Goal: Transaction & Acquisition: Purchase product/service

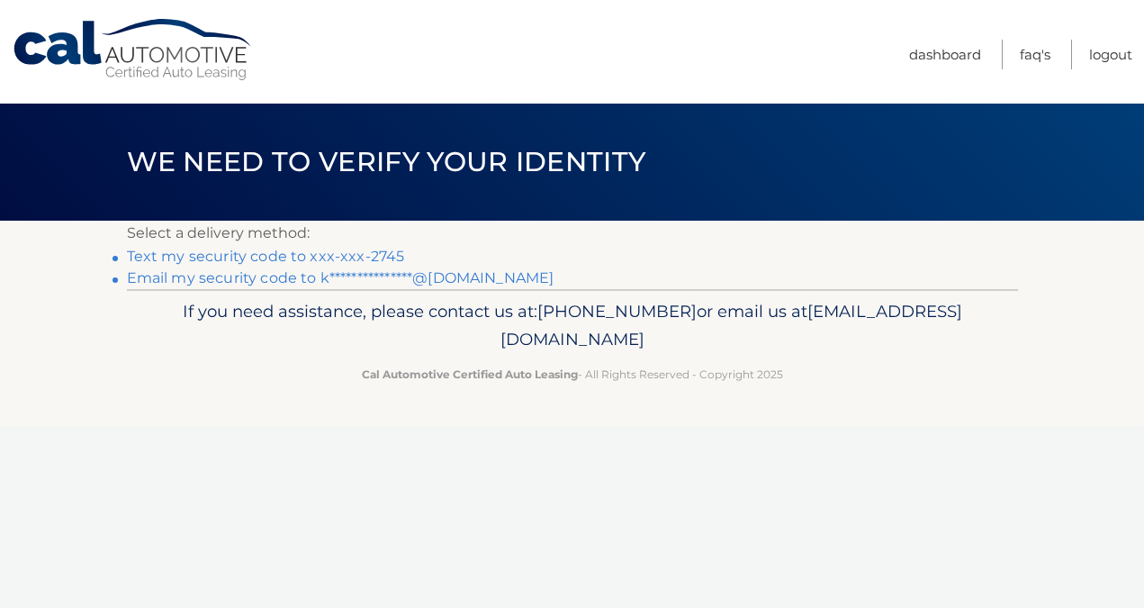
click at [328, 254] on link "Text my security code to xxx-xxx-2745" at bounding box center [266, 256] width 278 height 17
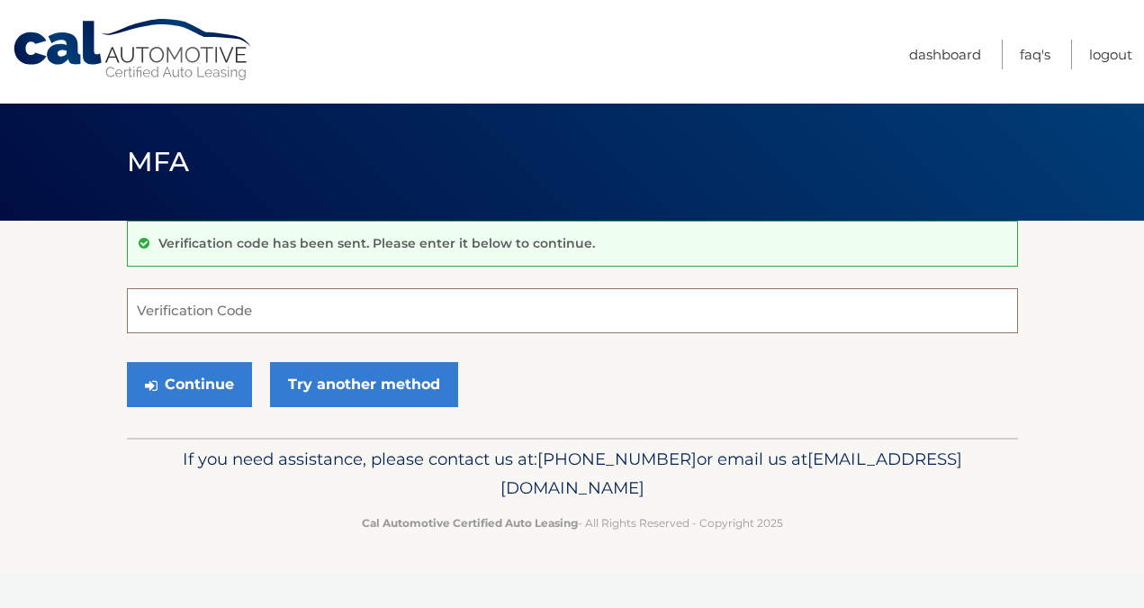
click at [270, 309] on input "Verification Code" at bounding box center [572, 310] width 891 height 45
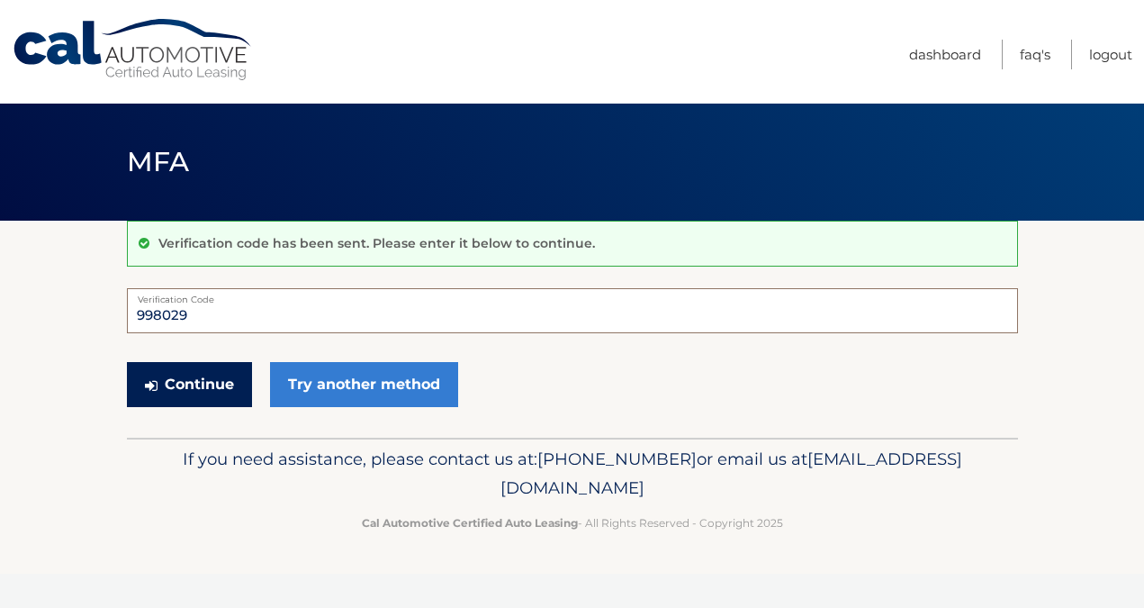
type input "998029"
click at [219, 379] on button "Continue" at bounding box center [189, 384] width 125 height 45
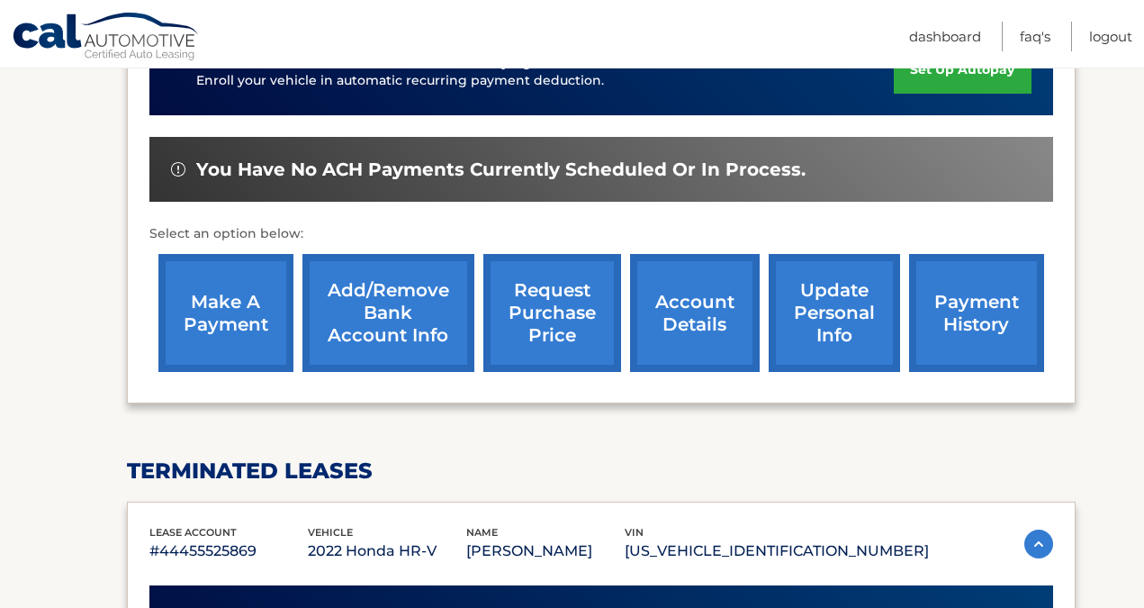
scroll to position [582, 0]
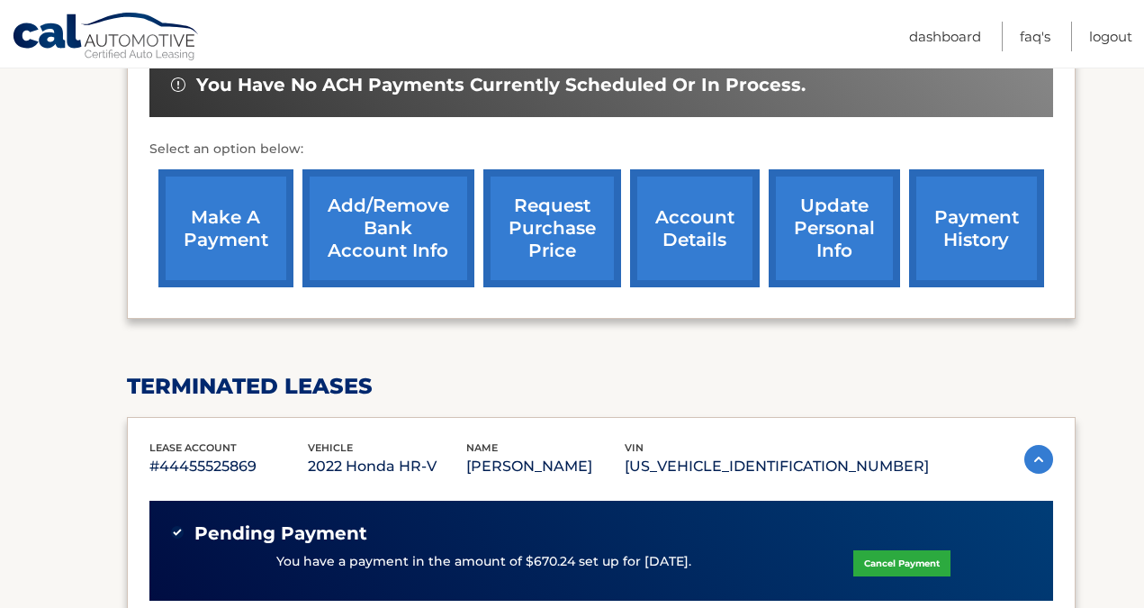
click at [221, 229] on link "make a payment" at bounding box center [225, 228] width 135 height 118
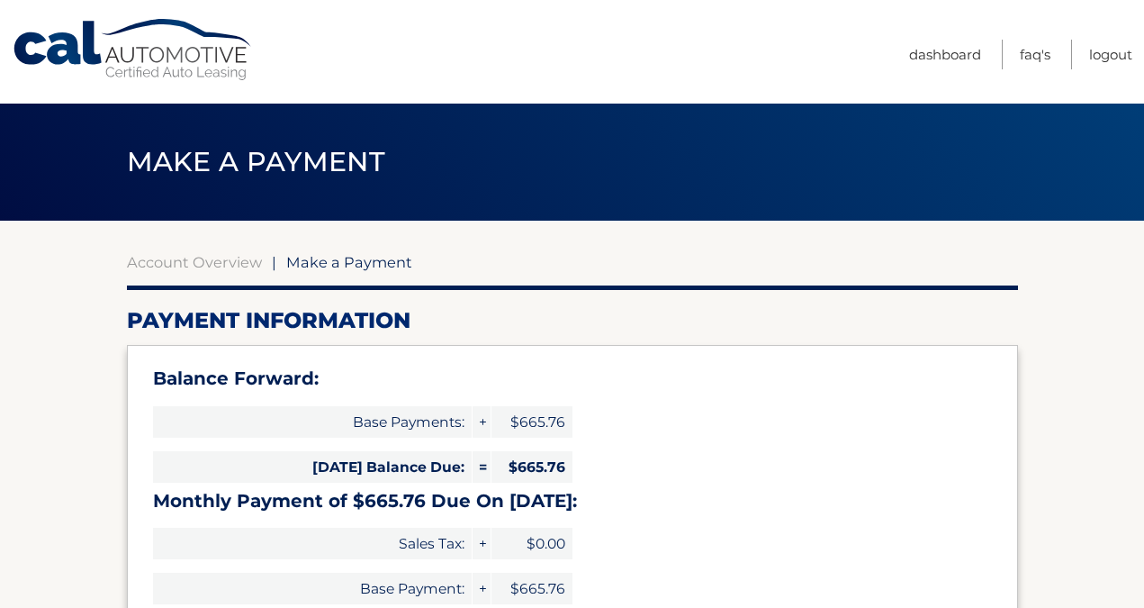
select select "NTI3M2JlZWQtMmQ2Ni00ZWNmLTg5ZjEtOGRkNDM4YjU2NzZj"
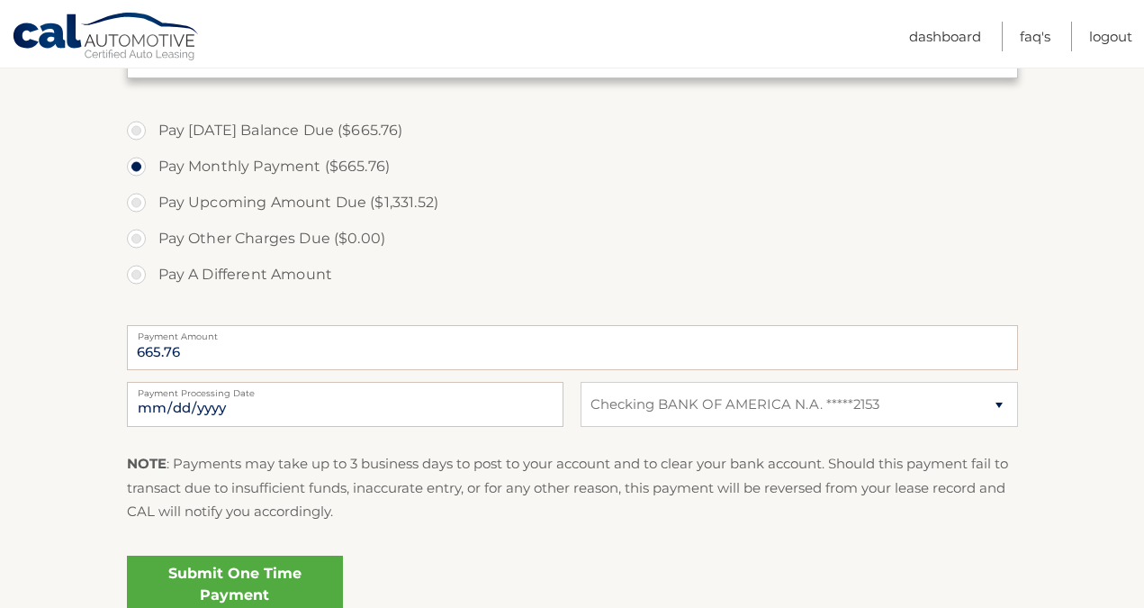
scroll to position [592, 0]
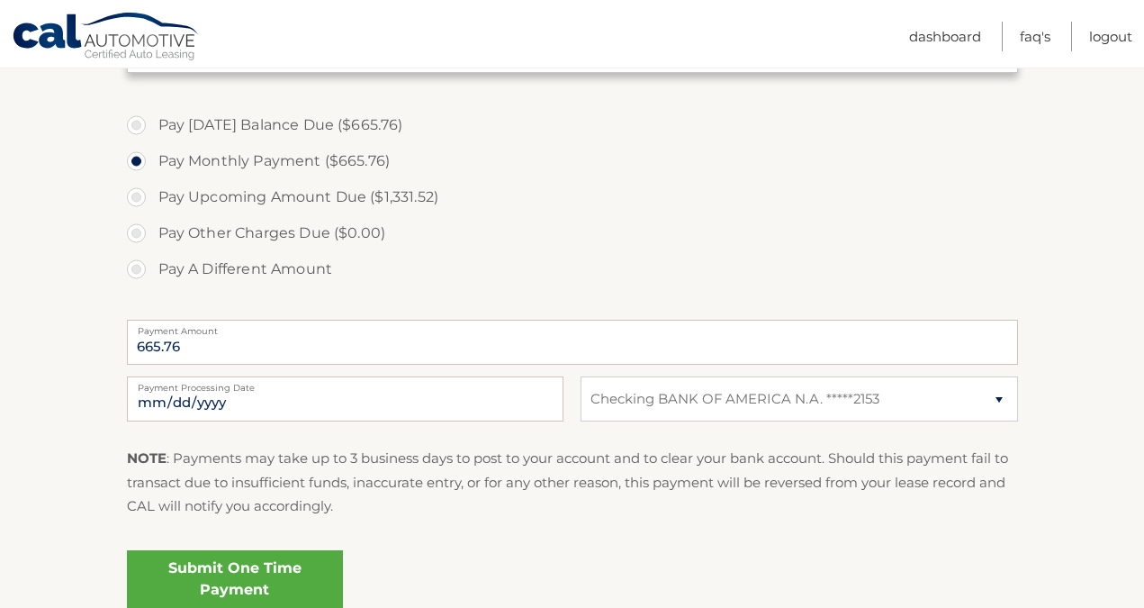
click at [248, 579] on link "Submit One Time Payment" at bounding box center [235, 579] width 216 height 58
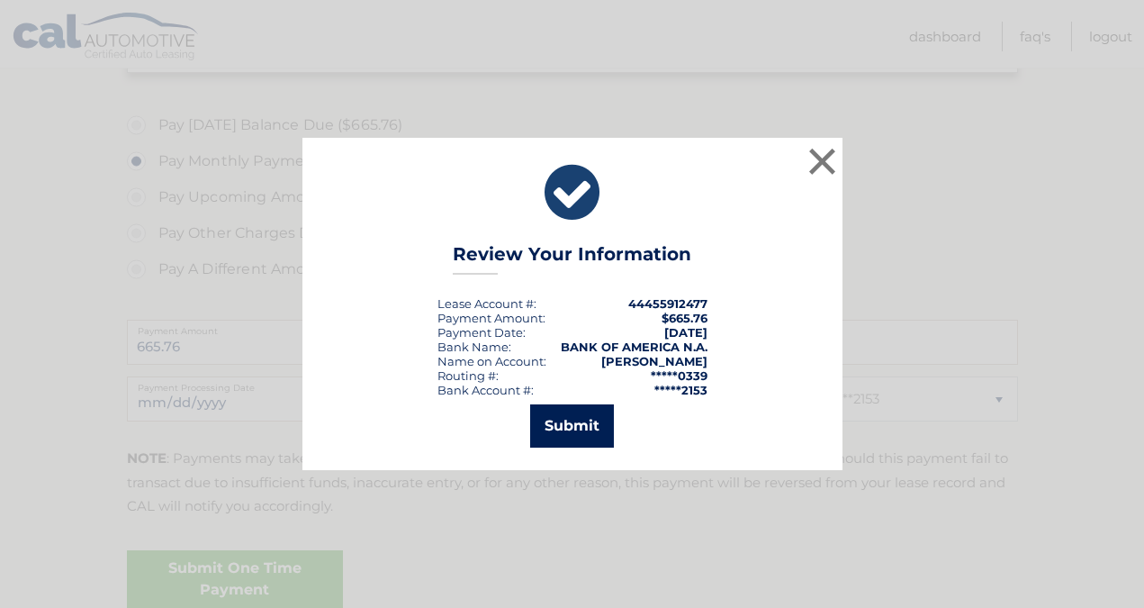
click at [564, 431] on button "Submit" at bounding box center [572, 425] width 84 height 43
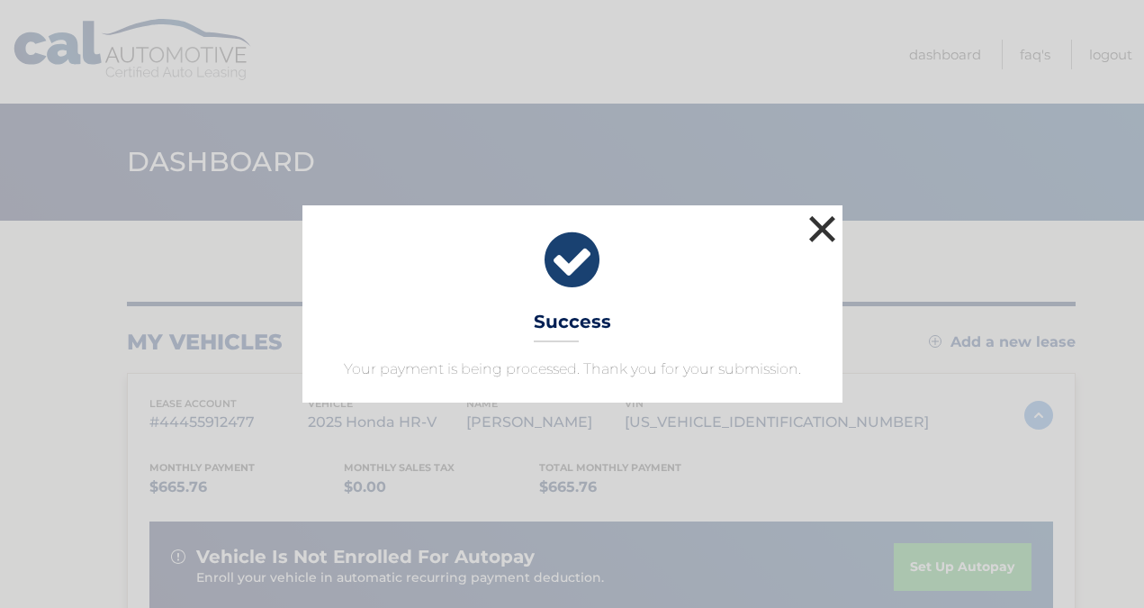
click at [825, 230] on button "×" at bounding box center [823, 229] width 36 height 36
